Goal: Information Seeking & Learning: Learn about a topic

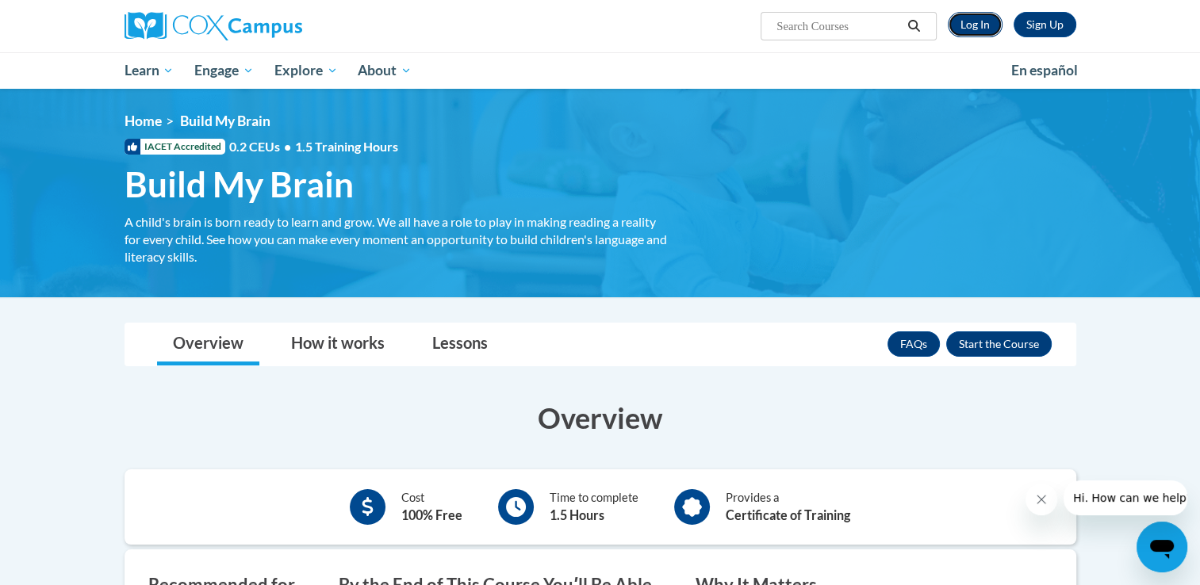
click at [970, 27] on link "Log In" at bounding box center [975, 24] width 55 height 25
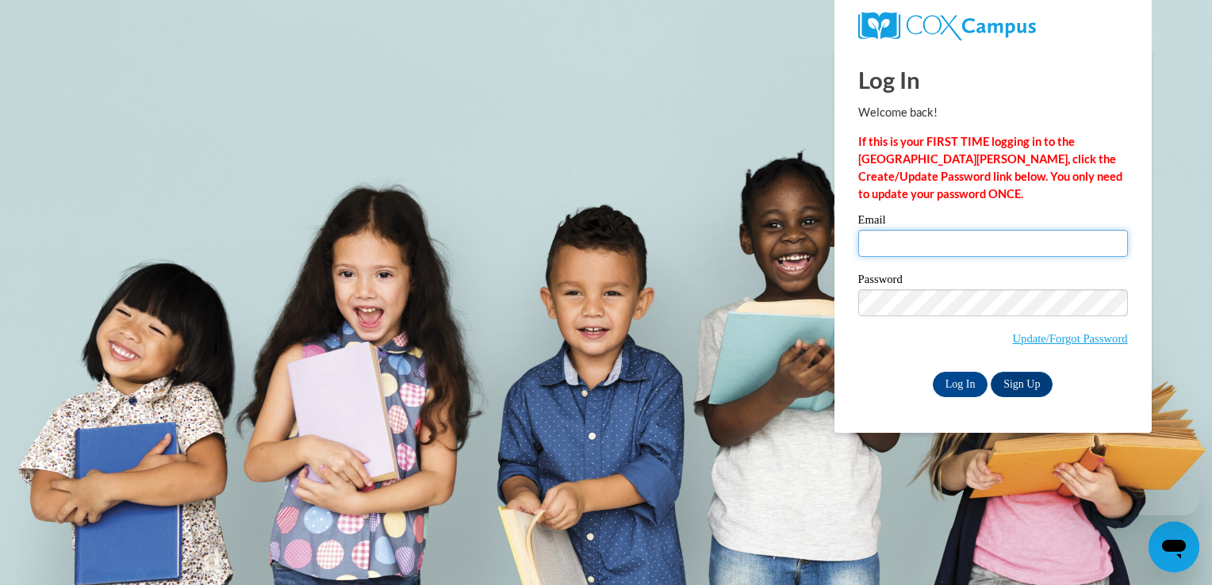
click at [958, 240] on input "Email" at bounding box center [993, 243] width 270 height 27
type input "littlecountrypreschoolky@gmail.com"
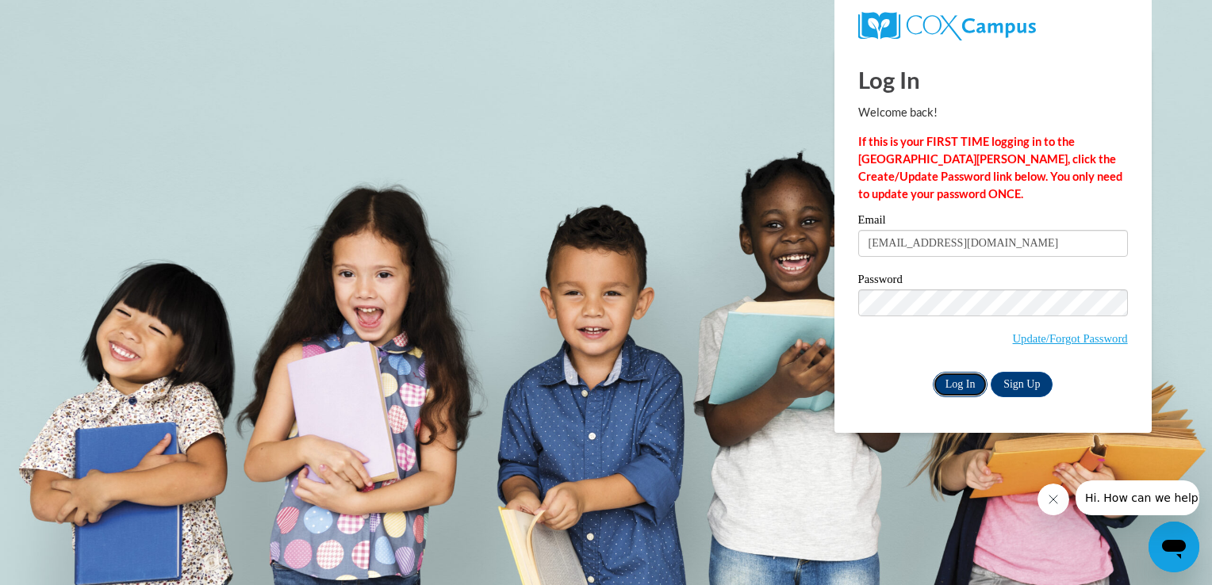
click at [958, 388] on input "Log In" at bounding box center [961, 384] width 56 height 25
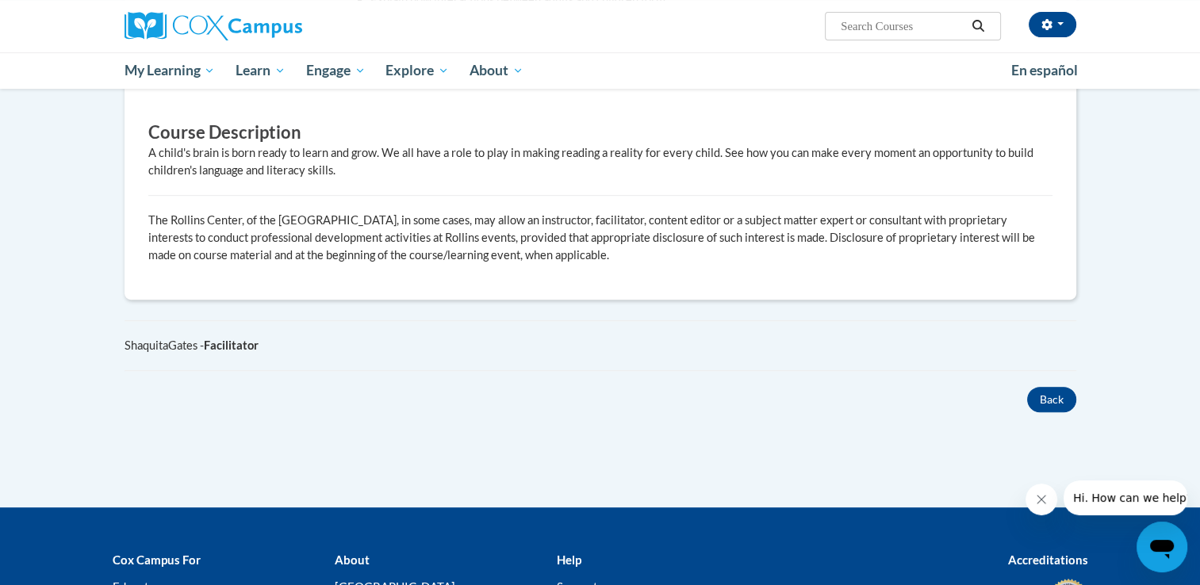
scroll to position [154, 0]
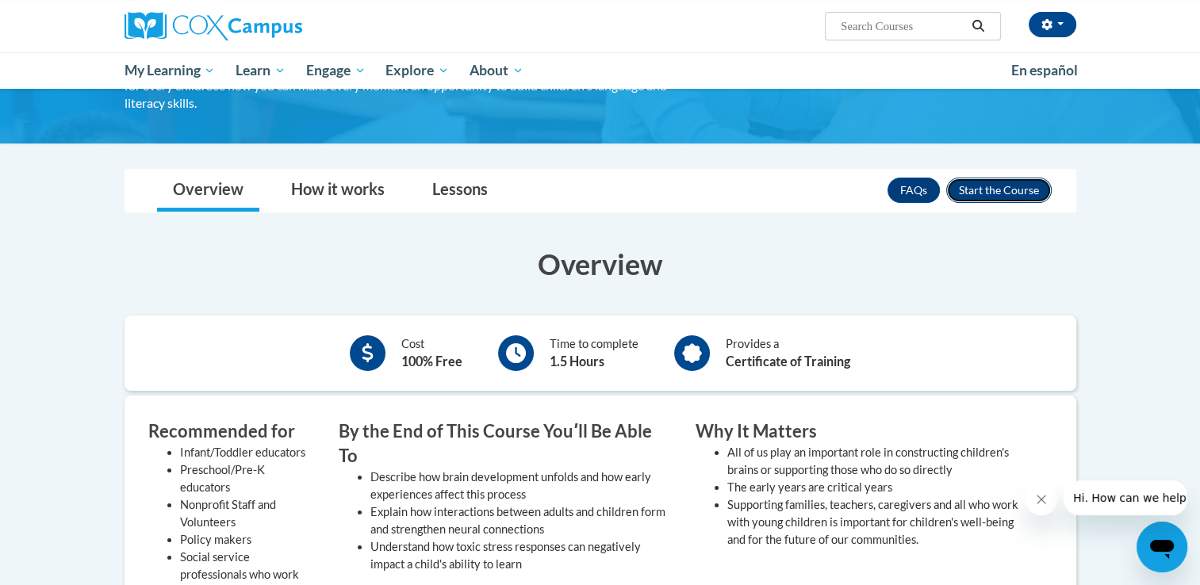
click at [1006, 190] on button "Enroll" at bounding box center [998, 190] width 105 height 25
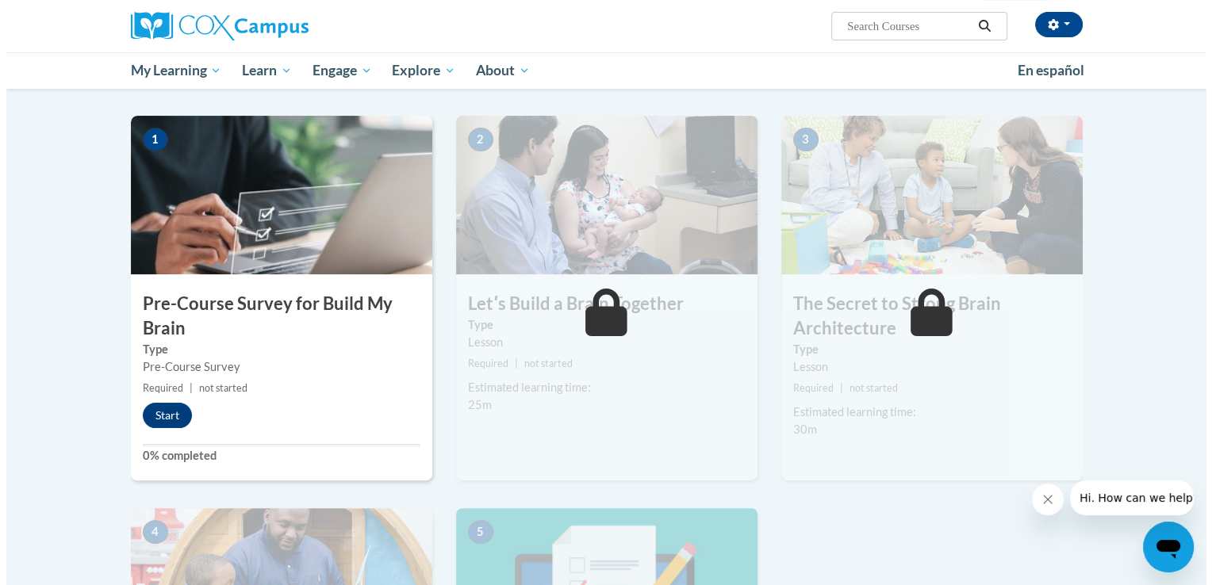
scroll to position [317, 0]
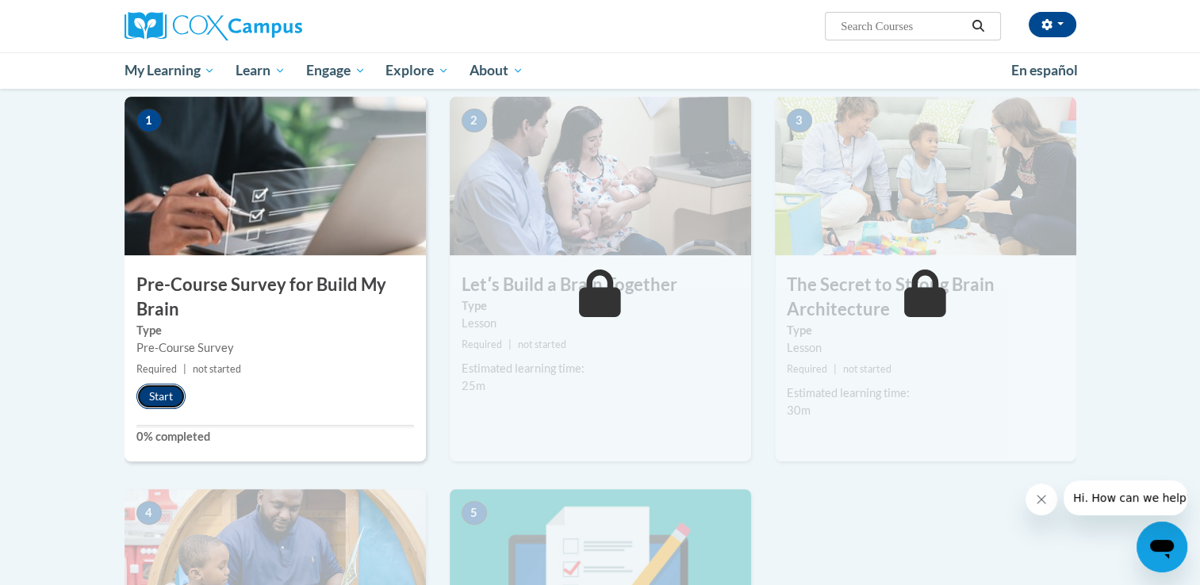
click at [159, 397] on button "Start" at bounding box center [160, 396] width 49 height 25
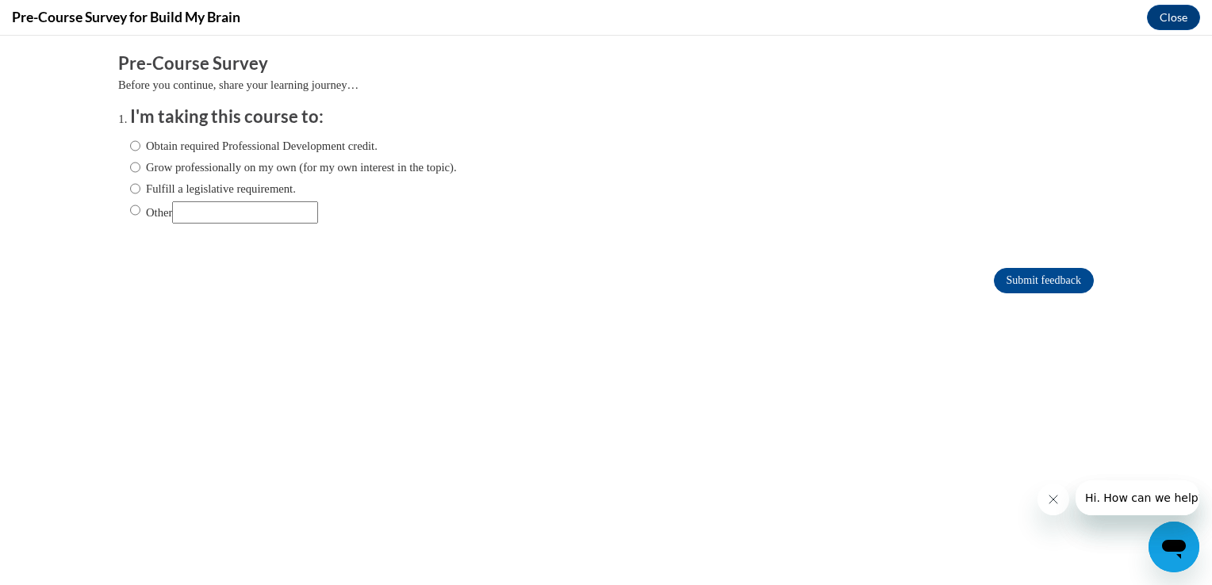
scroll to position [0, 0]
click at [130, 213] on input "Other" at bounding box center [135, 209] width 10 height 17
radio input "true"
click at [198, 214] on input "Other" at bounding box center [245, 212] width 146 height 22
type input "college assignment"
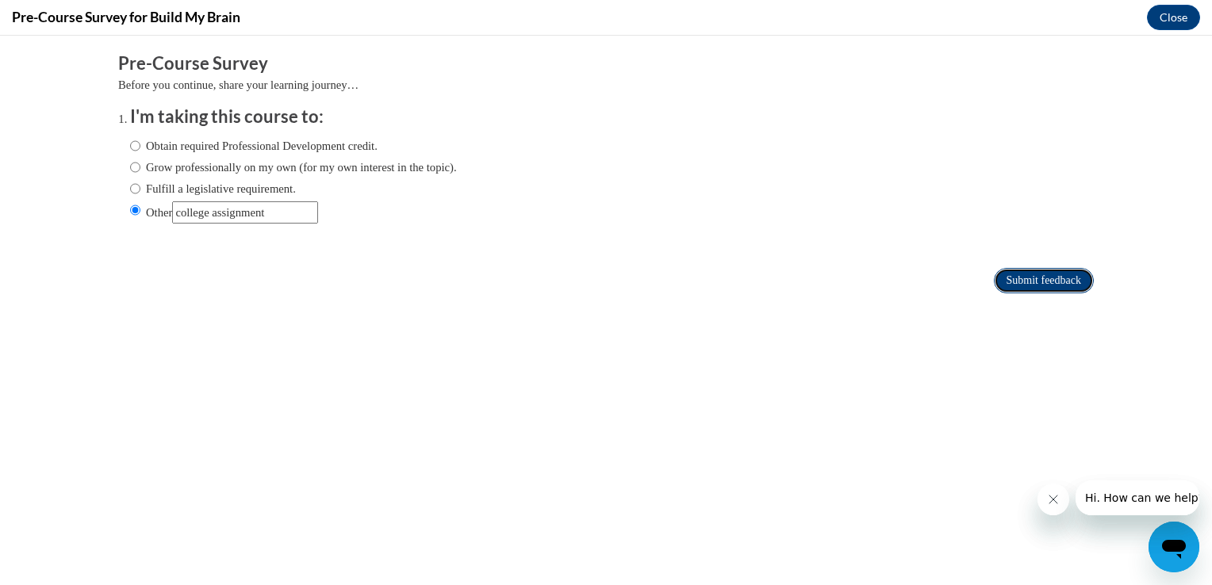
click at [1048, 274] on input "Submit feedback" at bounding box center [1044, 280] width 100 height 25
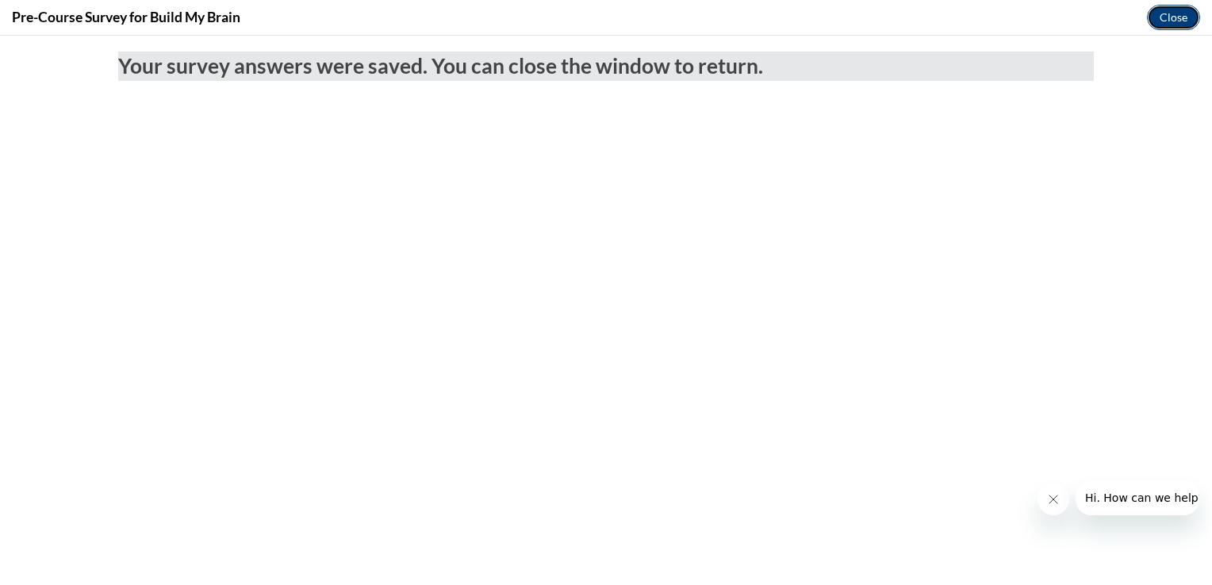
click at [1179, 14] on button "Close" at bounding box center [1173, 17] width 53 height 25
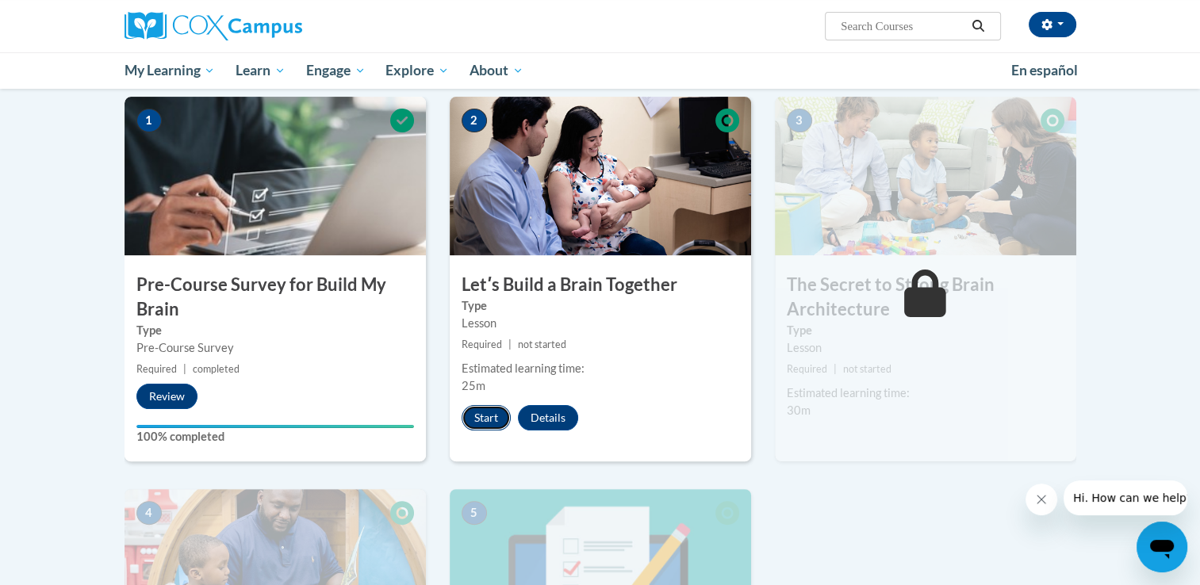
click at [489, 414] on button "Start" at bounding box center [486, 417] width 49 height 25
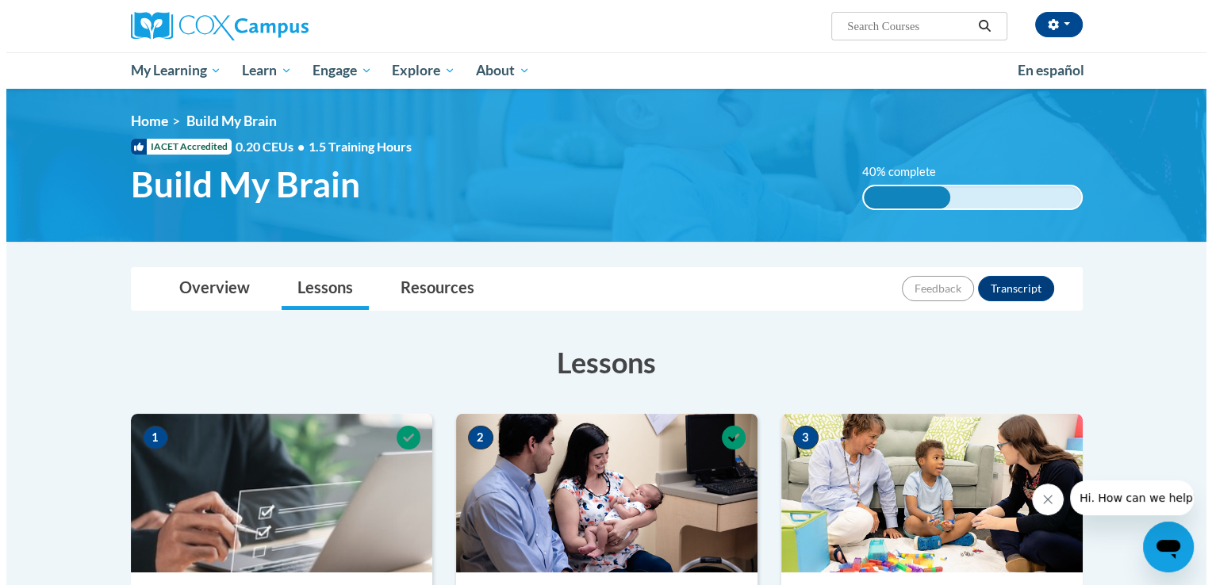
scroll to position [512, 0]
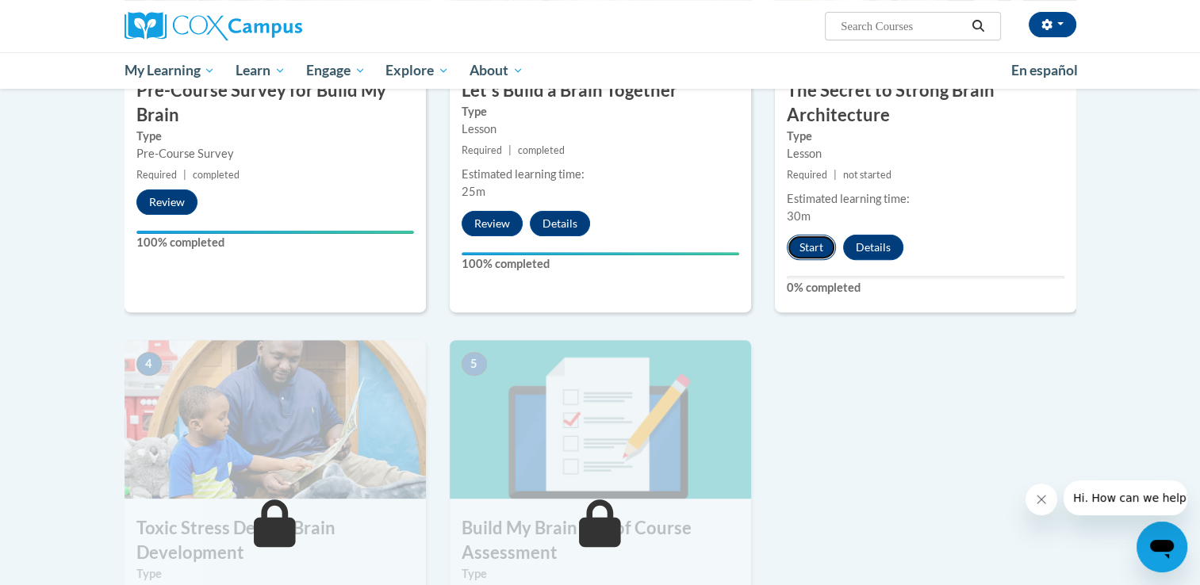
click at [806, 242] on button "Start" at bounding box center [811, 247] width 49 height 25
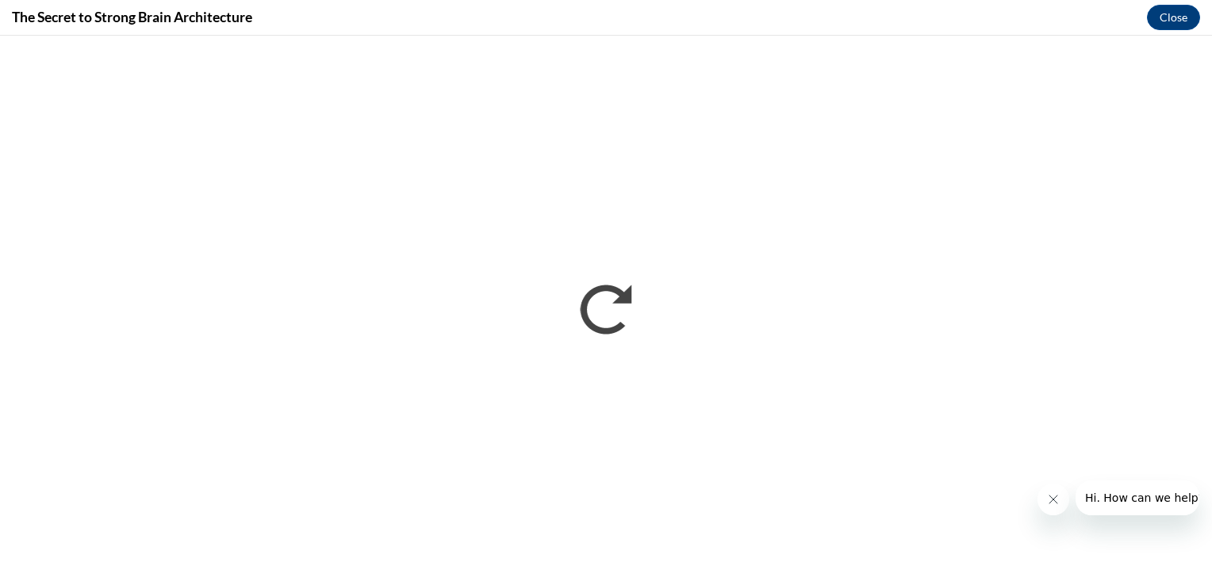
scroll to position [0, 0]
